Goal: Task Accomplishment & Management: Manage account settings

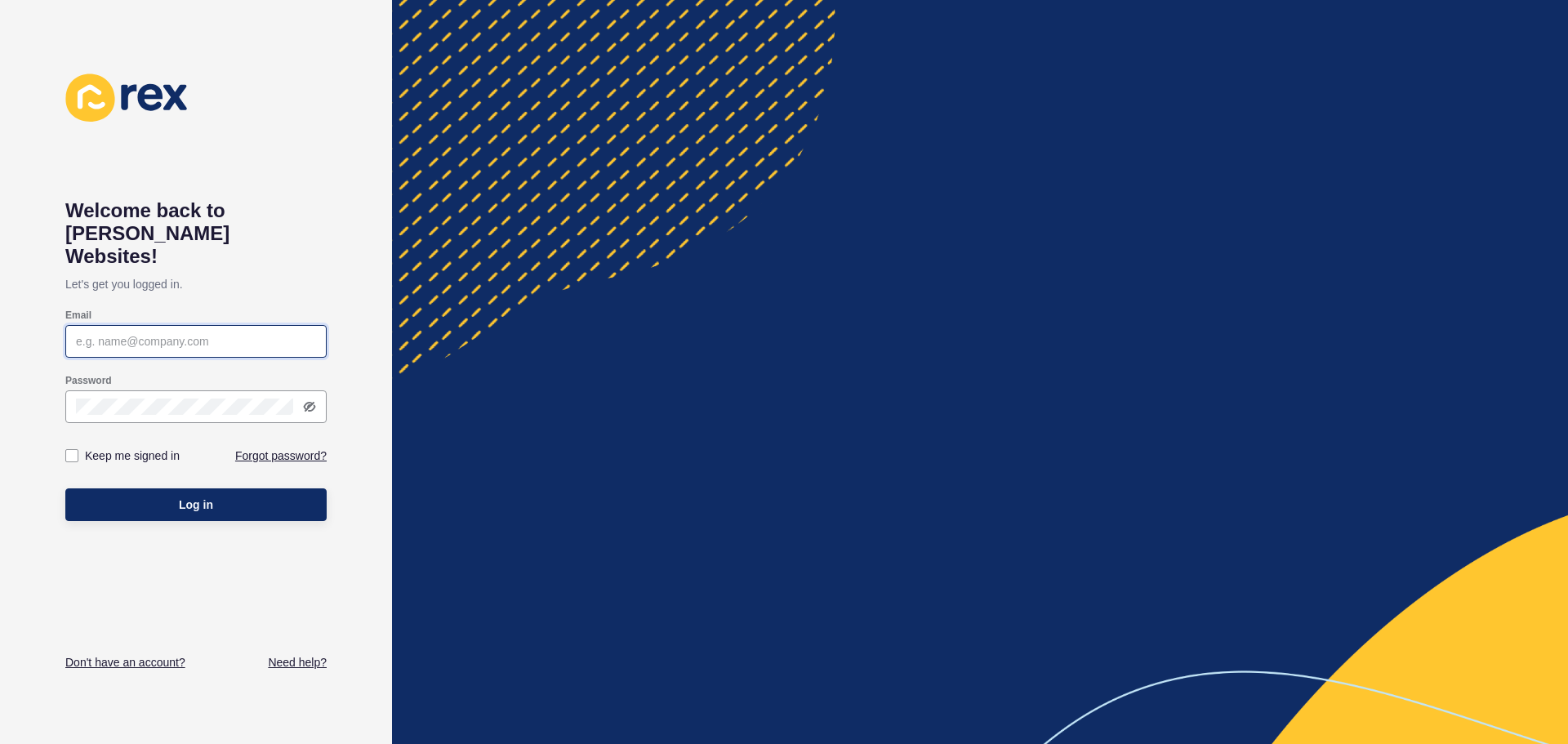
click at [188, 333] on input "Email" at bounding box center [195, 341] width 240 height 16
click at [133, 333] on input "Email" at bounding box center [195, 341] width 240 height 16
type input "a"
click at [126, 333] on input "Email" at bounding box center [195, 341] width 240 height 16
paste input "[EMAIL_ADDRESS][DOMAIN_NAME]"
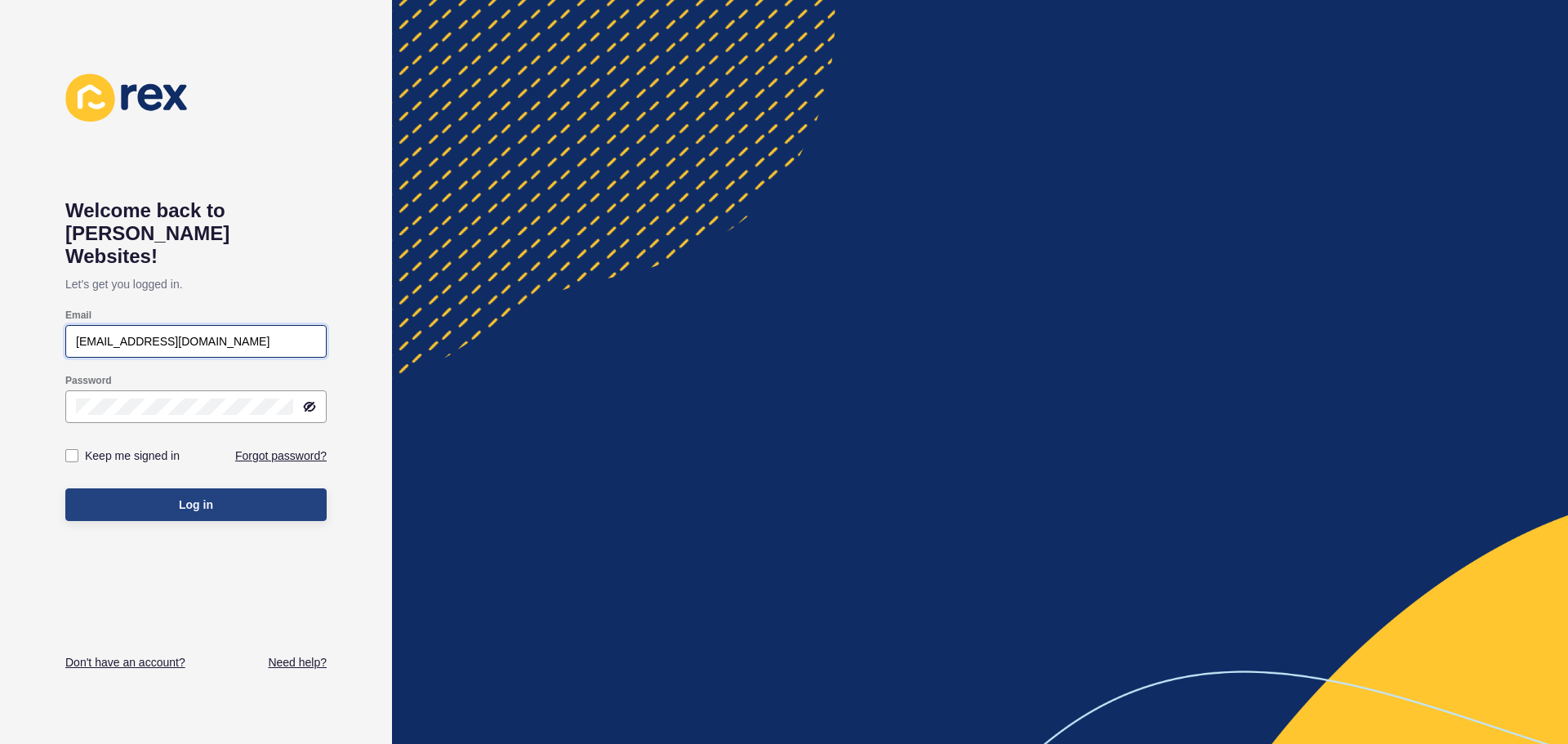
type input "[EMAIL_ADDRESS][DOMAIN_NAME]"
click at [146, 488] on button "Log in" at bounding box center [196, 504] width 261 height 32
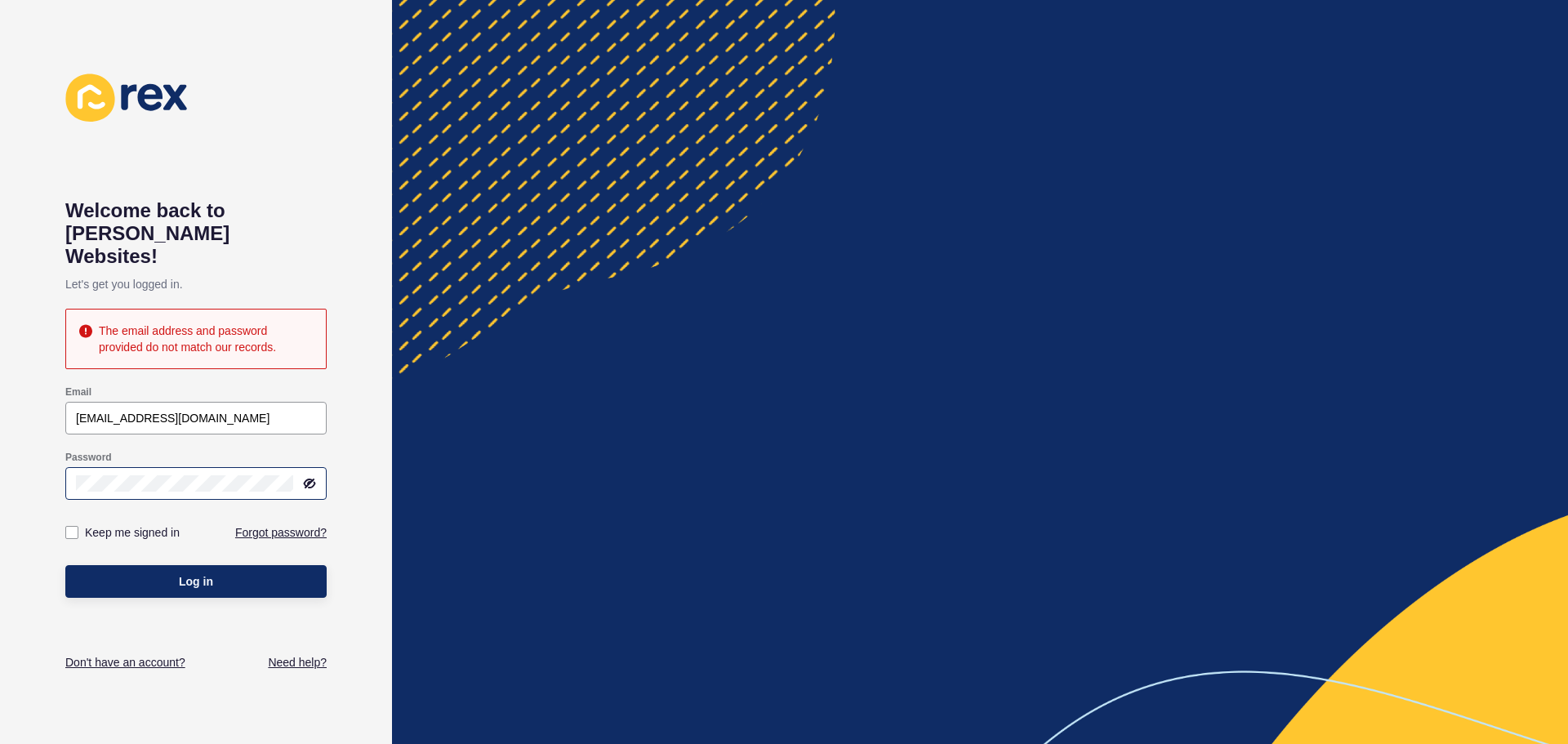
click at [154, 467] on div at bounding box center [196, 483] width 261 height 32
click at [407, 448] on div at bounding box center [980, 372] width 1176 height 744
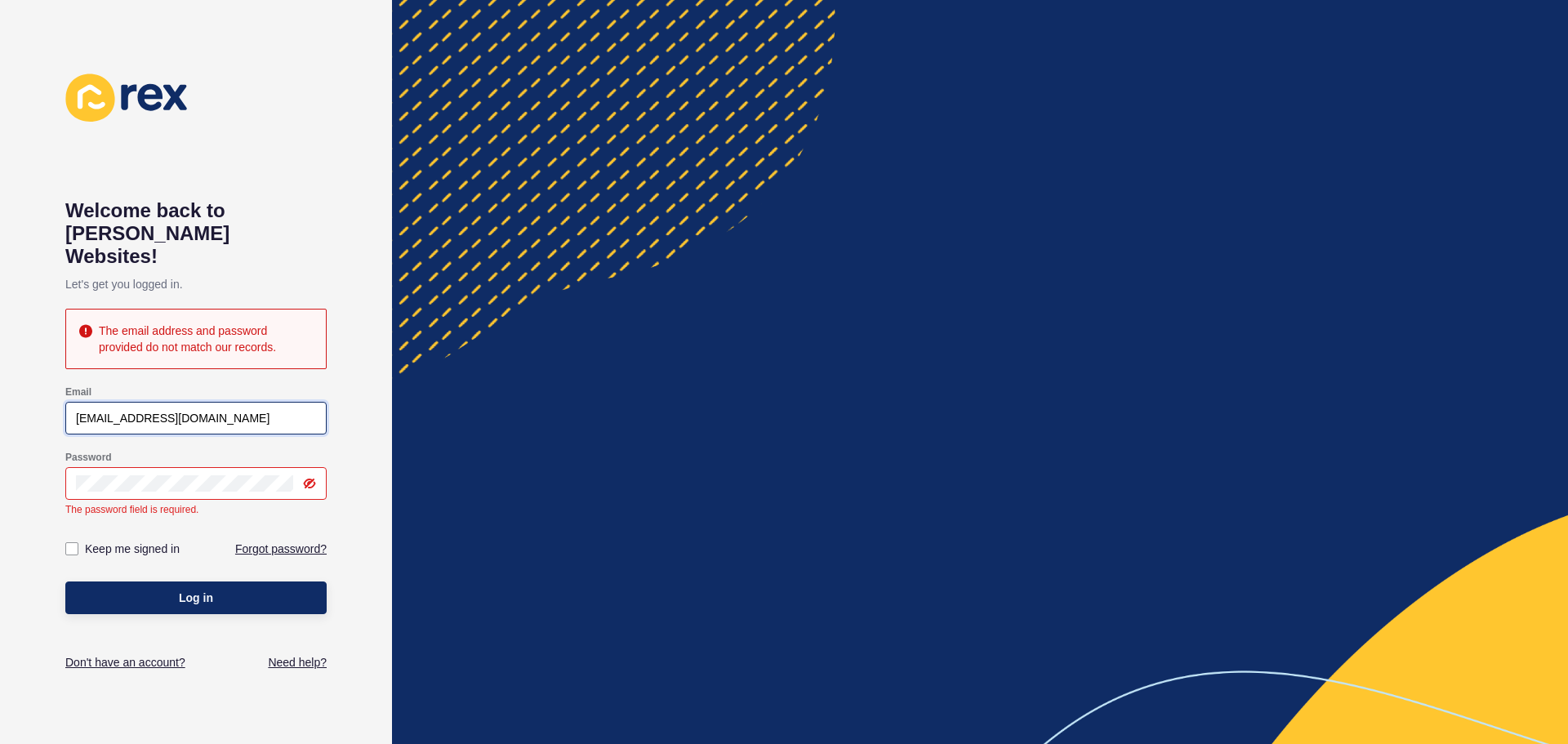
drag, startPoint x: 282, startPoint y: 403, endPoint x: 22, endPoint y: 397, distance: 260.1
click at [22, 397] on div "Welcome back to [PERSON_NAME] Websites! Let's get you logged in. The email addr…" at bounding box center [196, 372] width 392 height 744
click at [24, 401] on div "Welcome back to [PERSON_NAME] Websites! Let's get you logged in. The email addr…" at bounding box center [196, 372] width 392 height 744
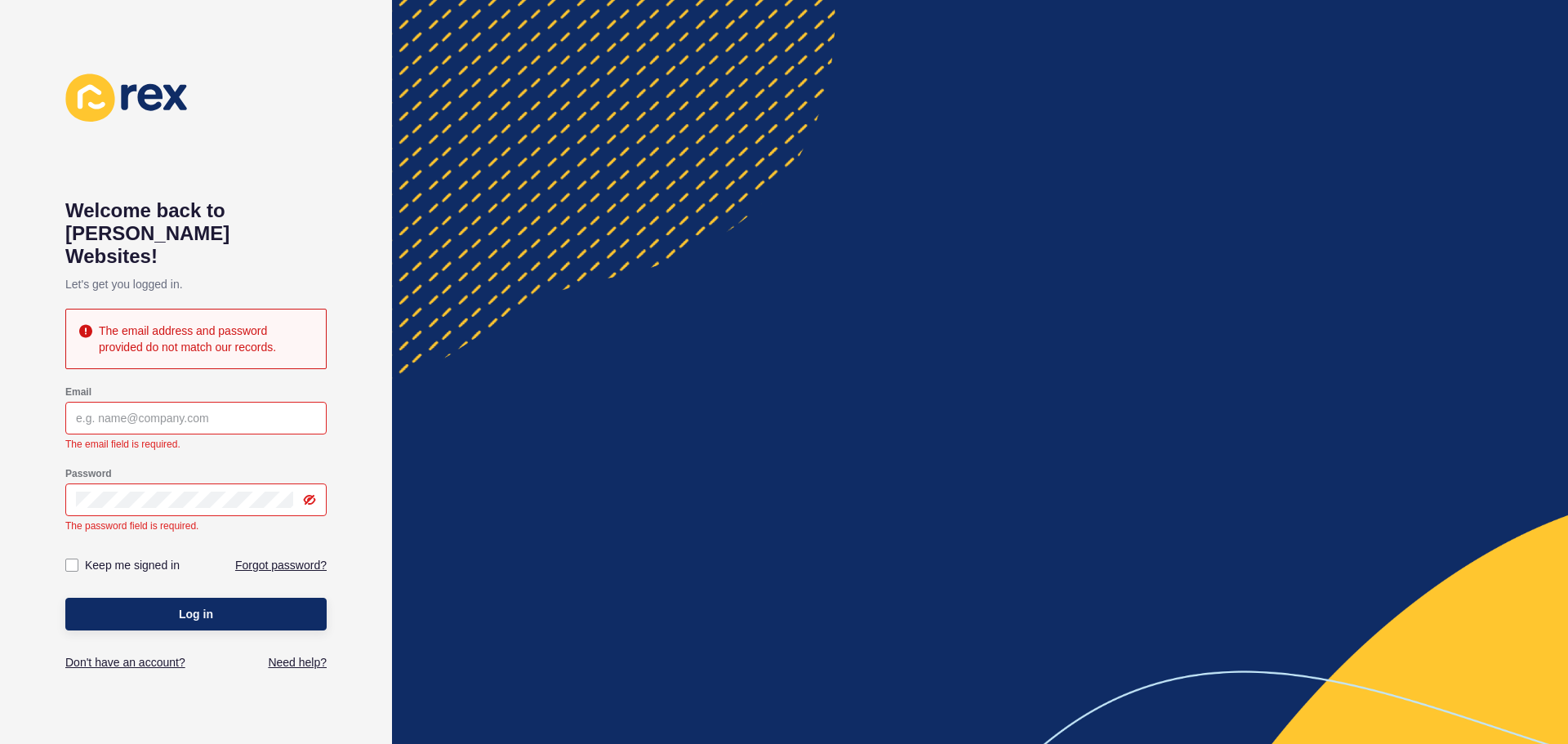
click at [369, 589] on div "Welcome back to [PERSON_NAME] Websites! Let's get you logged in. The email addr…" at bounding box center [196, 372] width 392 height 744
